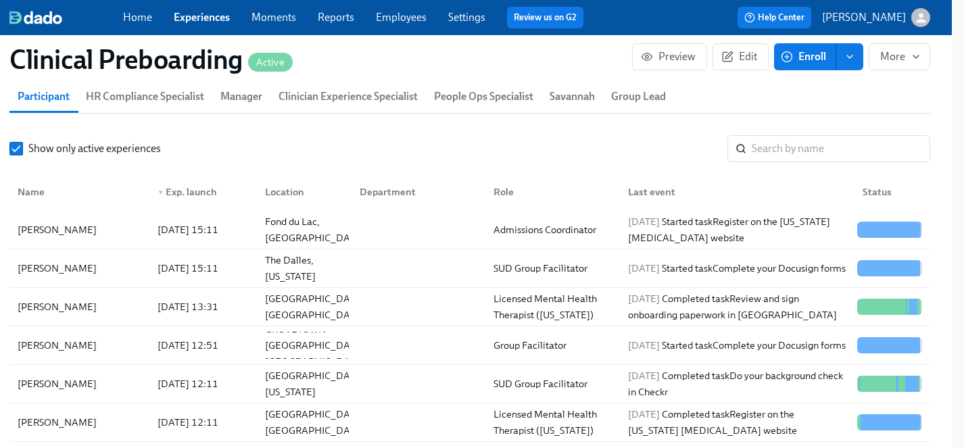
scroll to position [0, 17431]
click at [207, 14] on link "Experiences" at bounding box center [202, 17] width 56 height 13
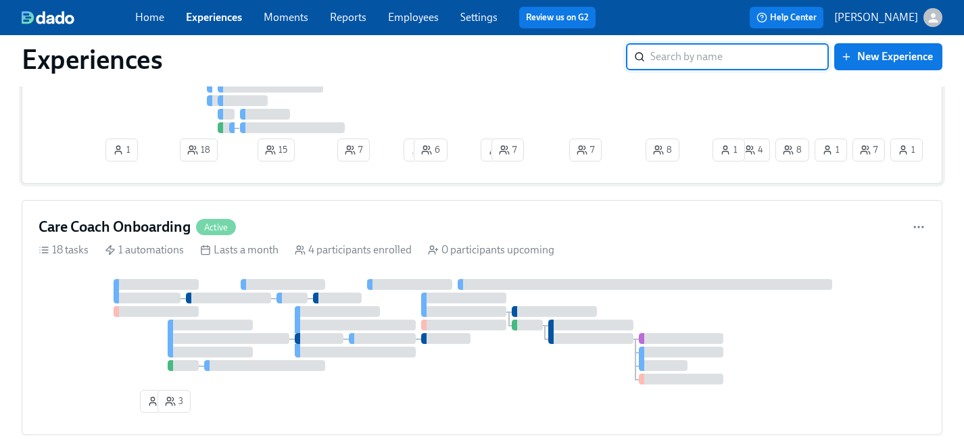
scroll to position [1716, 0]
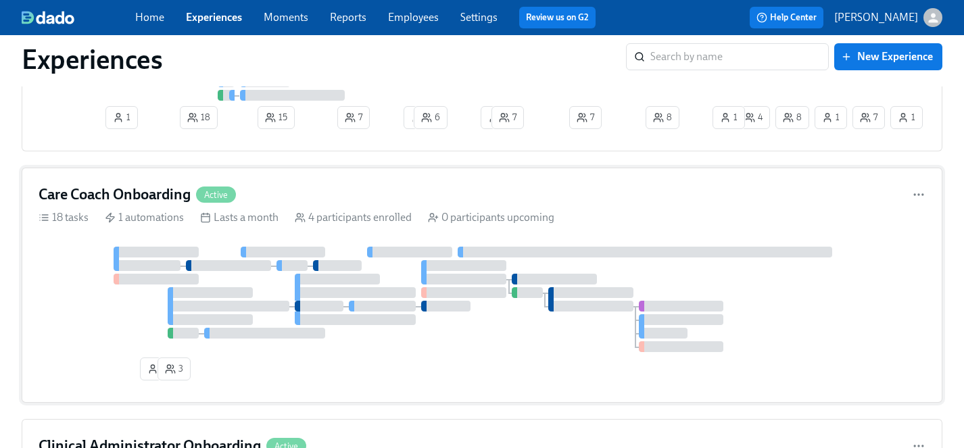
click at [370, 360] on div "1 3" at bounding box center [482, 316] width 886 height 139
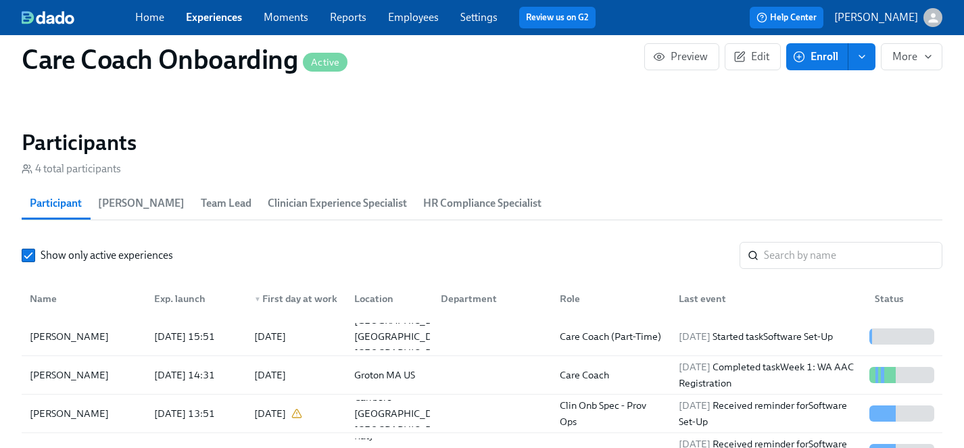
scroll to position [1124, 0]
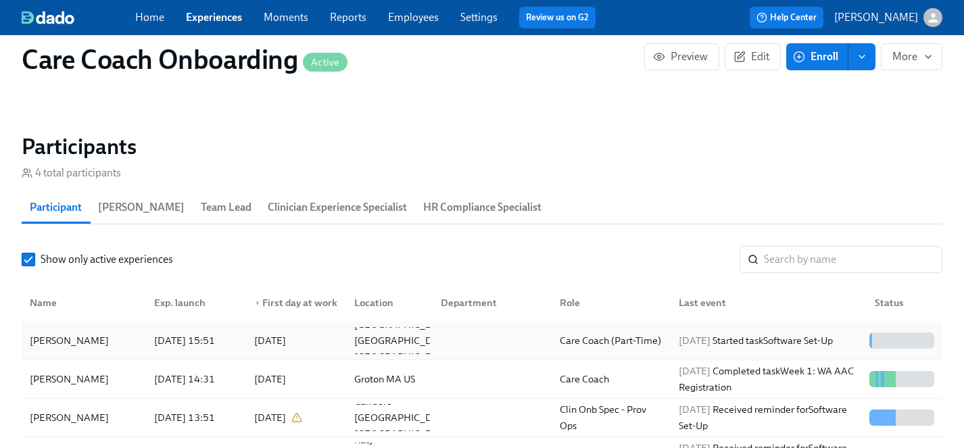
click at [57, 344] on div "[PERSON_NAME]" at bounding box center [69, 340] width 90 height 16
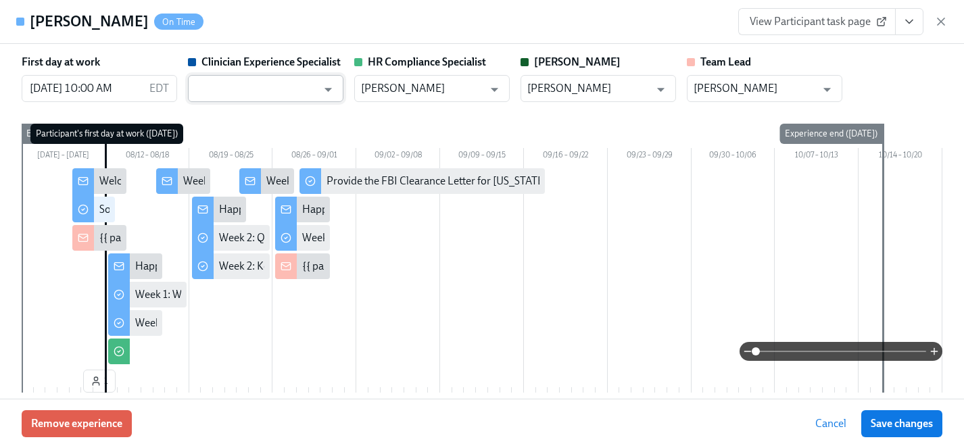
click at [251, 92] on input "text" at bounding box center [256, 88] width 122 height 27
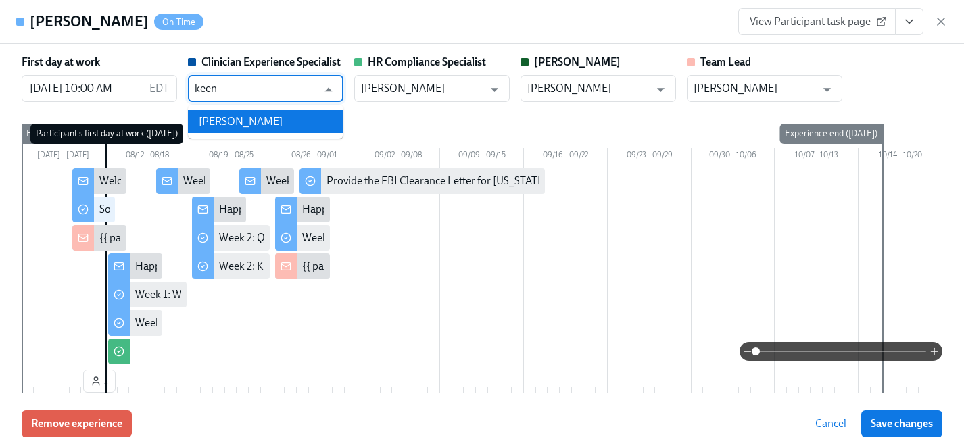
click at [220, 119] on li "[PERSON_NAME]" at bounding box center [265, 121] width 155 height 23
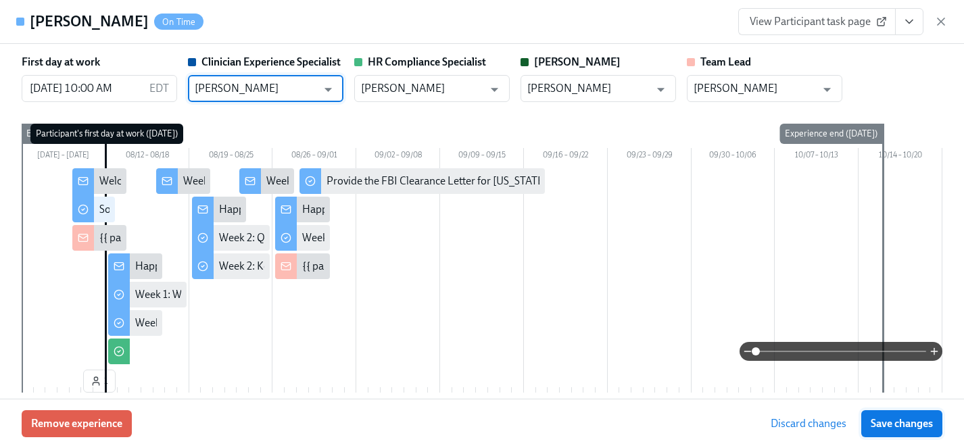
type input "[PERSON_NAME]"
click at [884, 423] on span "Save changes" at bounding box center [901, 424] width 62 height 14
type input "[PERSON_NAME]"
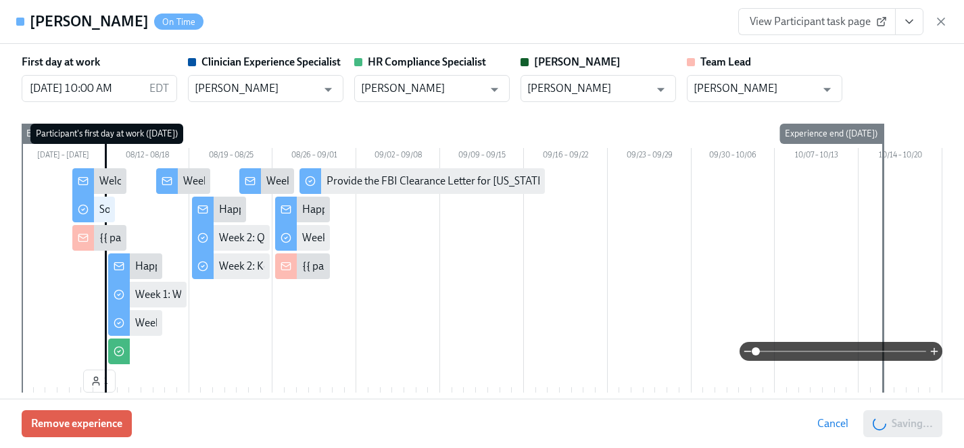
scroll to position [0, 843]
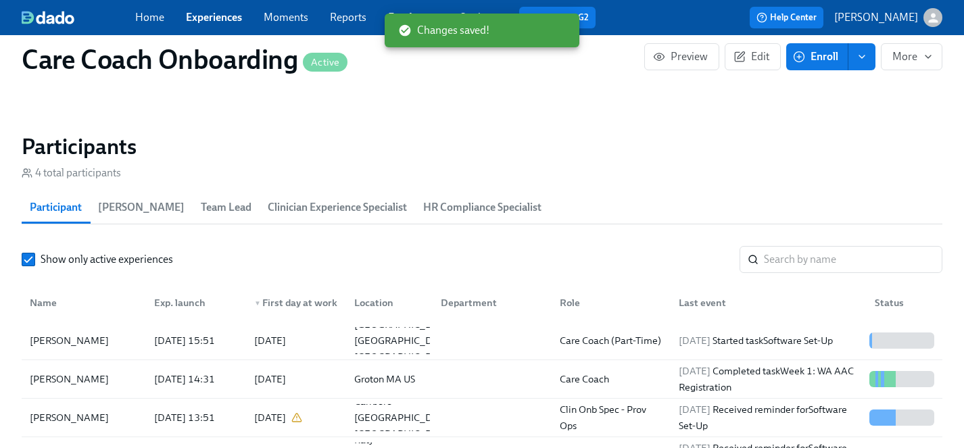
click at [209, 16] on link "Experiences" at bounding box center [214, 17] width 56 height 13
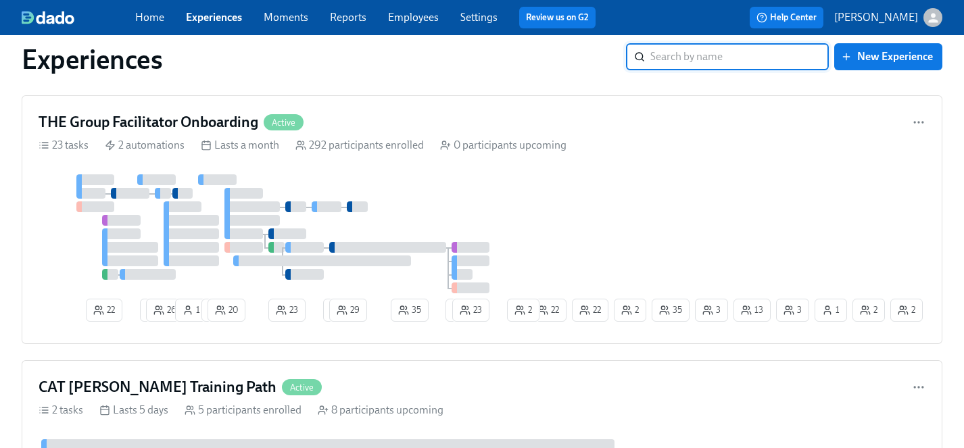
scroll to position [2306, 0]
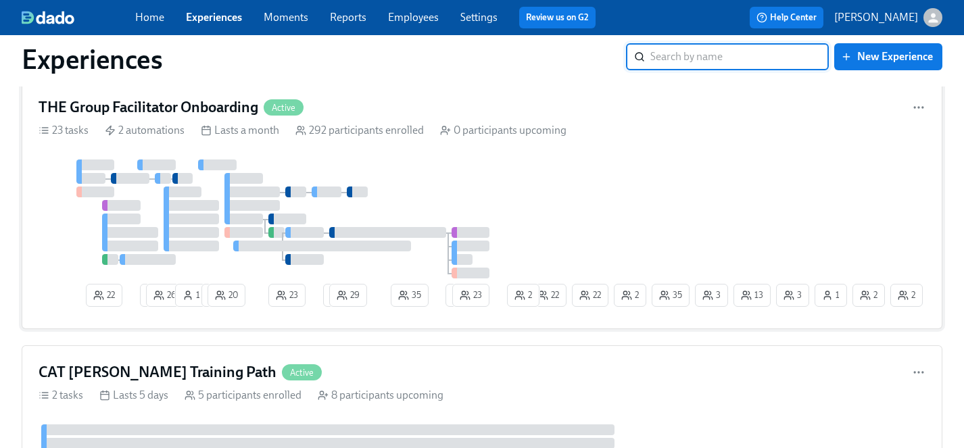
click at [474, 184] on div at bounding box center [283, 218] width 489 height 119
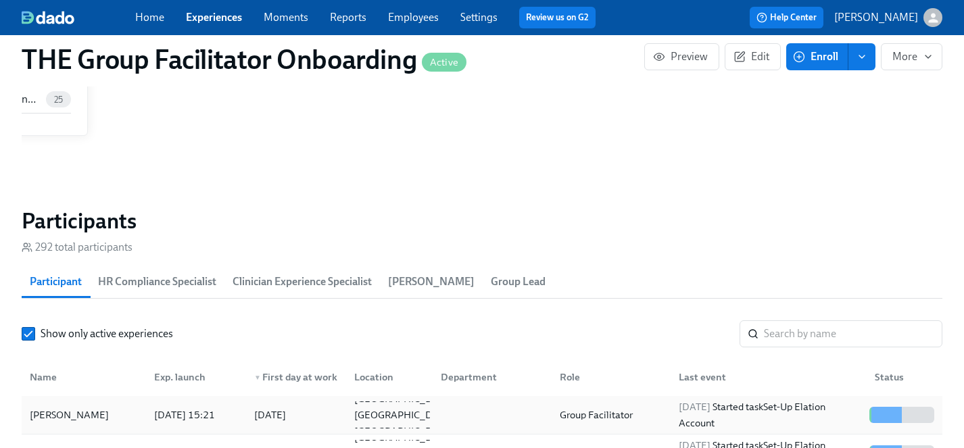
click at [39, 420] on div "[PERSON_NAME]" at bounding box center [69, 415] width 90 height 16
